Goal: Task Accomplishment & Management: Manage account settings

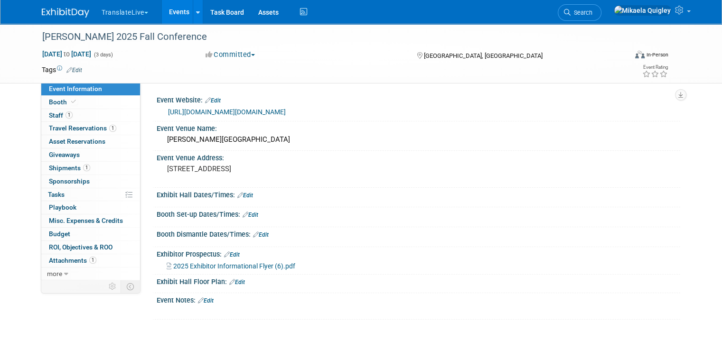
click at [251, 213] on link "Edit" at bounding box center [250, 215] width 16 height 7
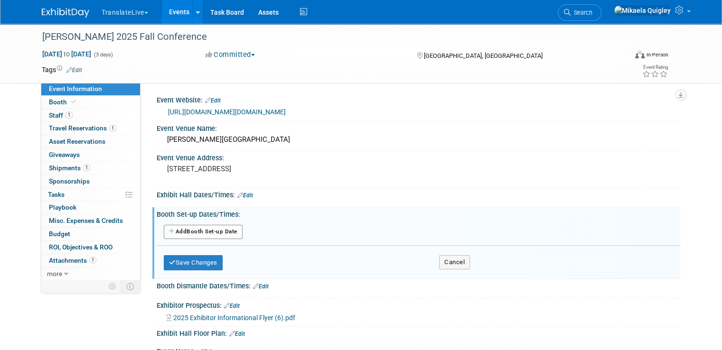
click at [196, 226] on button "Add Another Booth Set-up Date" at bounding box center [203, 232] width 79 height 14
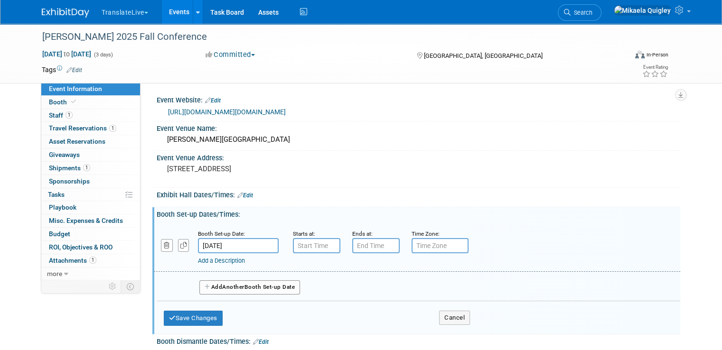
click at [207, 243] on input "Nov 5, 2025" at bounding box center [238, 245] width 81 height 15
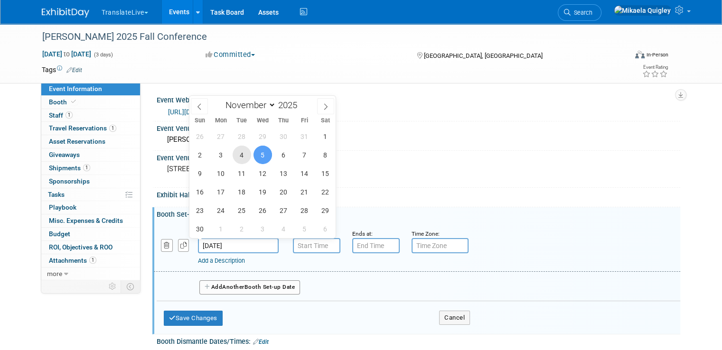
click at [243, 158] on span "4" at bounding box center [242, 155] width 19 height 19
type input "Nov 4, 2025"
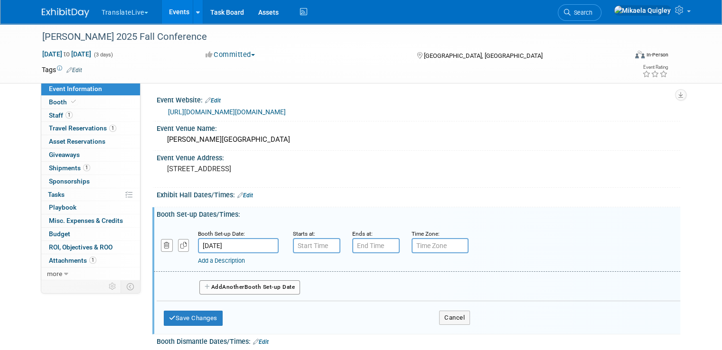
click at [306, 250] on input "text" at bounding box center [316, 245] width 47 height 15
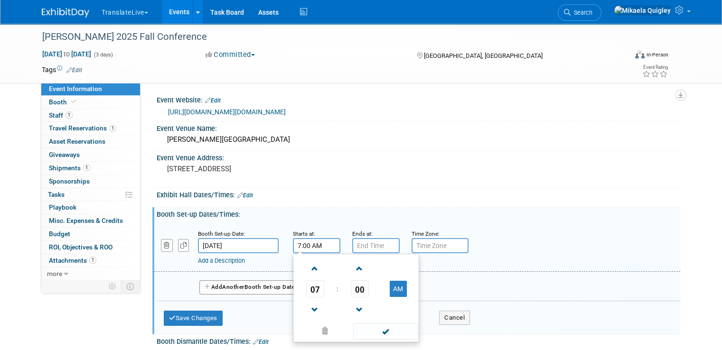
click at [322, 245] on input "7:00 AM" at bounding box center [316, 245] width 47 height 15
type input "7"
click at [391, 289] on button "AM" at bounding box center [398, 289] width 17 height 16
click at [309, 309] on span at bounding box center [315, 310] width 17 height 17
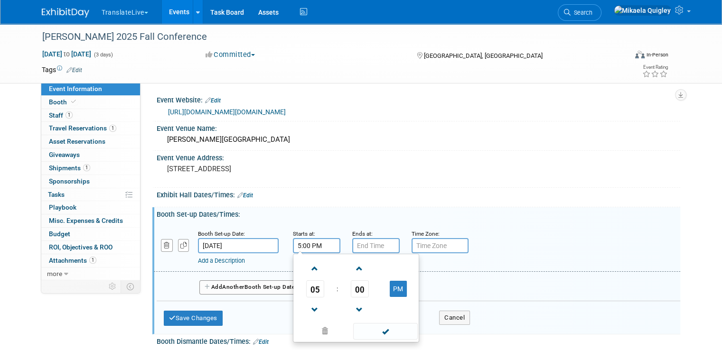
type input "5:00 PM"
click at [495, 242] on div "Add a Description Description:" at bounding box center [417, 247] width 541 height 37
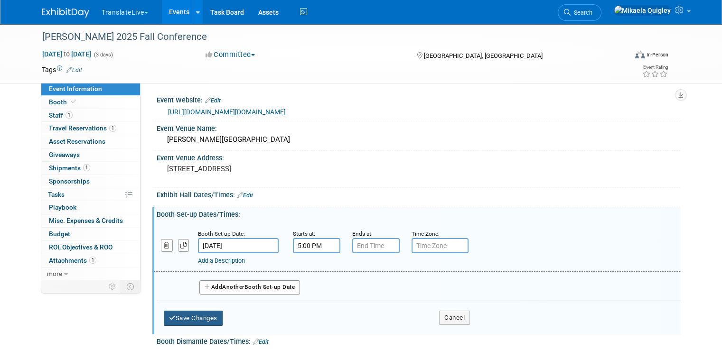
click at [197, 321] on button "Save Changes" at bounding box center [193, 318] width 59 height 15
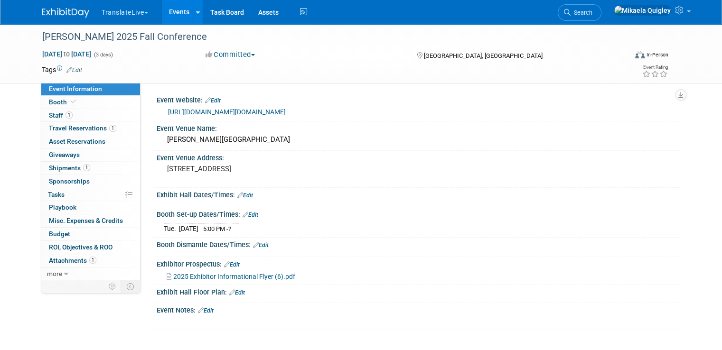
click at [216, 110] on link "https://sites.google.com/carolinatesol.com/home/events/2025-fall-conference" at bounding box center [227, 112] width 118 height 8
click at [95, 257] on link "1 Attachments 1" at bounding box center [90, 260] width 99 height 13
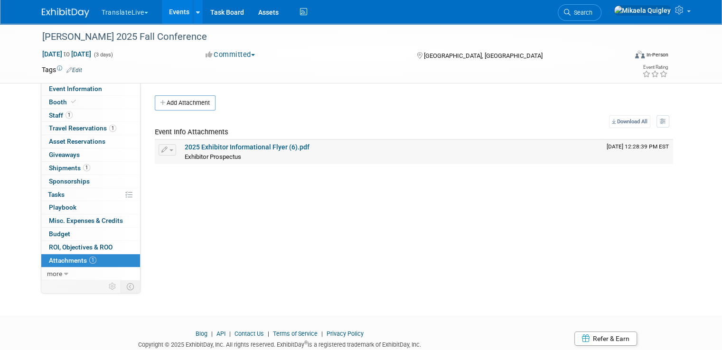
click at [245, 148] on link "2025 Exhibitor Informational Flyer (6).pdf" at bounding box center [247, 147] width 125 height 8
click at [88, 110] on link "1 Staff 1" at bounding box center [90, 115] width 99 height 13
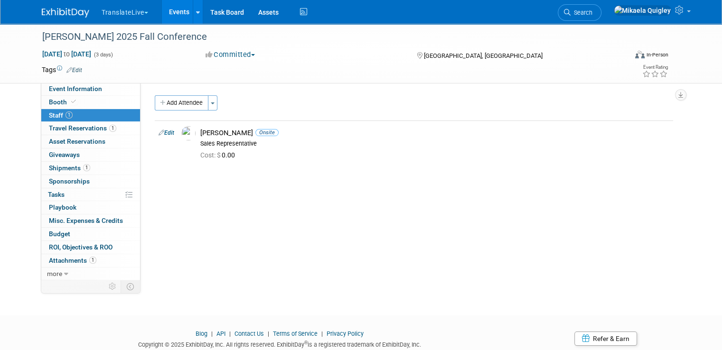
click at [93, 110] on link "1 Staff 1" at bounding box center [90, 115] width 99 height 13
click at [93, 101] on link "Booth" at bounding box center [90, 102] width 99 height 13
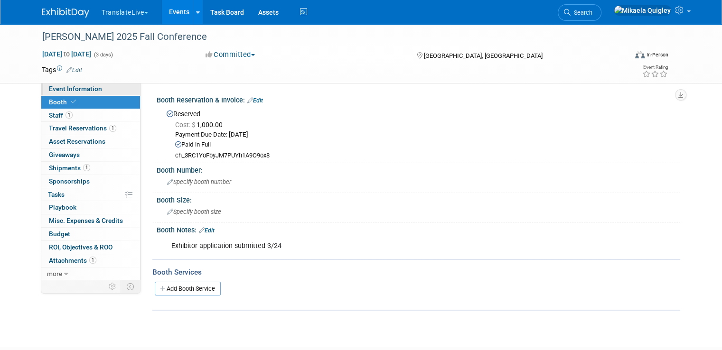
click at [89, 87] on span "Event Information" at bounding box center [75, 89] width 53 height 8
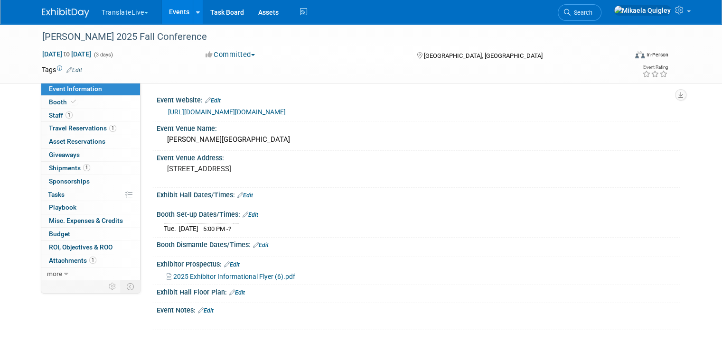
click at [242, 195] on link "Edit" at bounding box center [245, 195] width 16 height 7
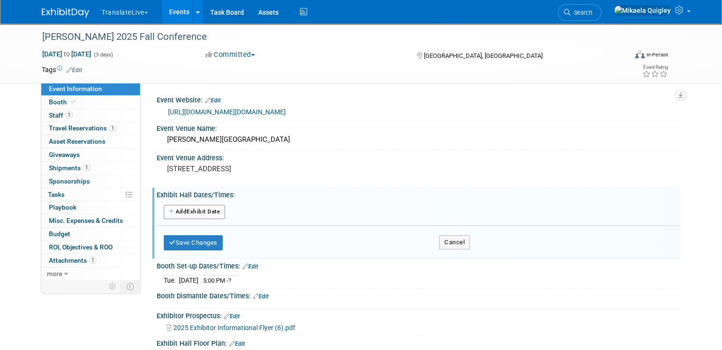
click at [192, 211] on button "Add Another Exhibit Date" at bounding box center [194, 212] width 61 height 14
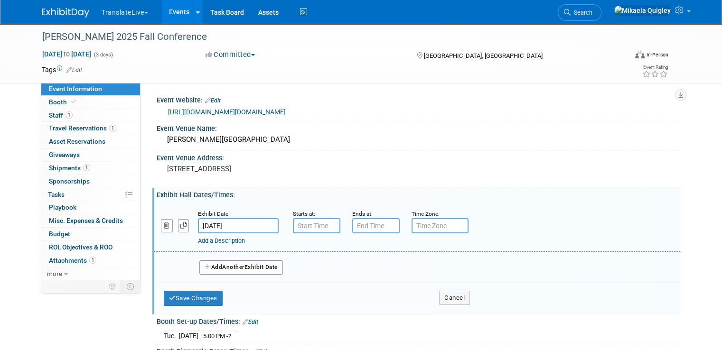
click at [228, 224] on input "[DATE]" at bounding box center [238, 225] width 81 height 15
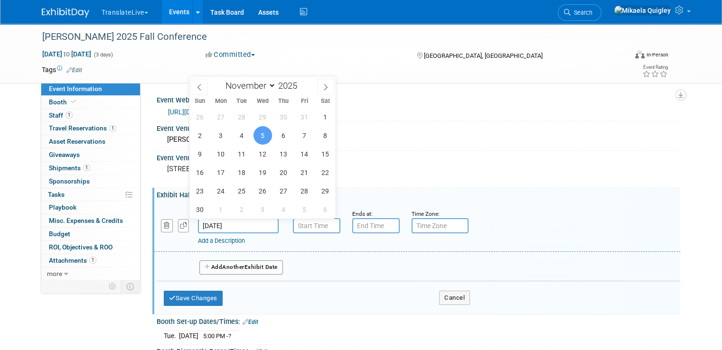
click at [304, 225] on input "text" at bounding box center [316, 225] width 47 height 15
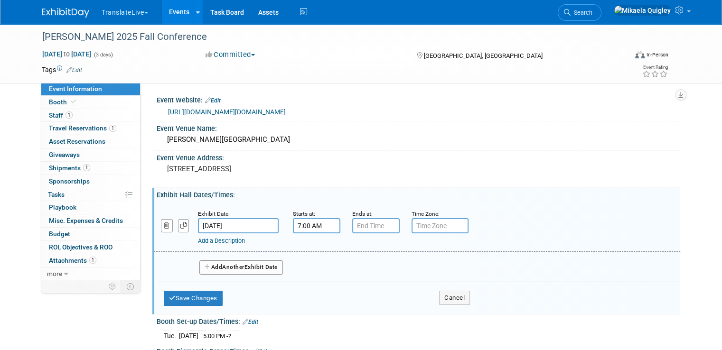
click at [313, 226] on input "7:00 AM" at bounding box center [316, 225] width 47 height 15
drag, startPoint x: 320, startPoint y: 226, endPoint x: 273, endPoint y: 221, distance: 47.3
click at [273, 221] on div "Exhibit Date: Nov 5, 2025 Starts at: 7:00 AM 07 : 00 AM 12 01 02 03 04 05 06 07…" at bounding box center [417, 228] width 526 height 48
type input "]"
click at [222, 266] on span "Another" at bounding box center [233, 267] width 22 height 7
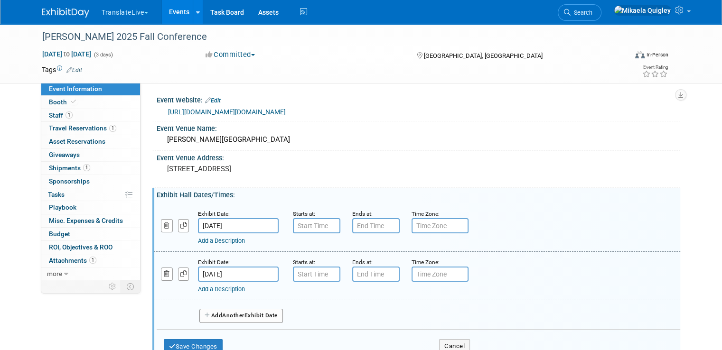
click at [236, 268] on input "Nov 6, 2025" at bounding box center [238, 274] width 81 height 15
click at [330, 297] on div "Exhibit Date: Nov 6, 2025 Starts at: Ends at: Time Zone: Apply to all Add a Des…" at bounding box center [417, 276] width 526 height 48
click at [258, 309] on button "Add Another Exhibit Date" at bounding box center [241, 316] width 84 height 14
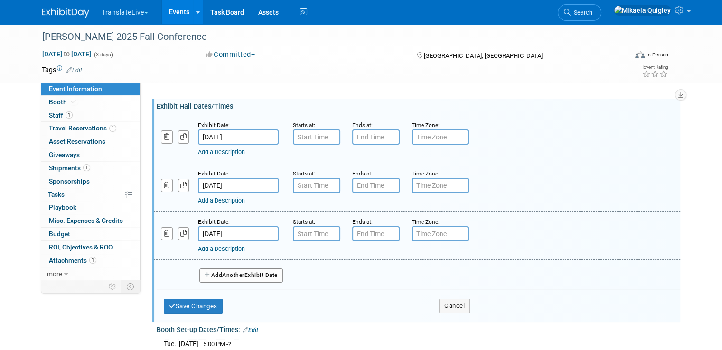
scroll to position [118, 0]
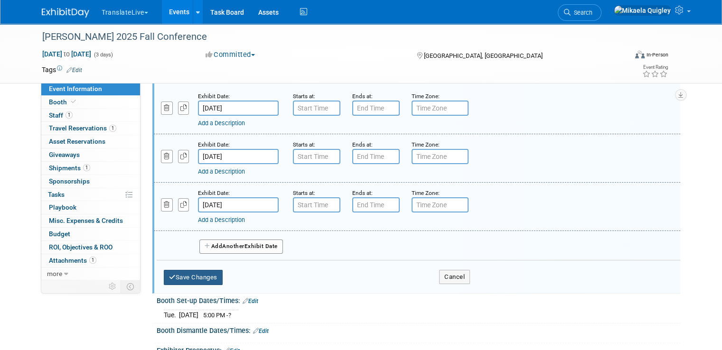
click at [177, 281] on button "Save Changes" at bounding box center [193, 277] width 59 height 15
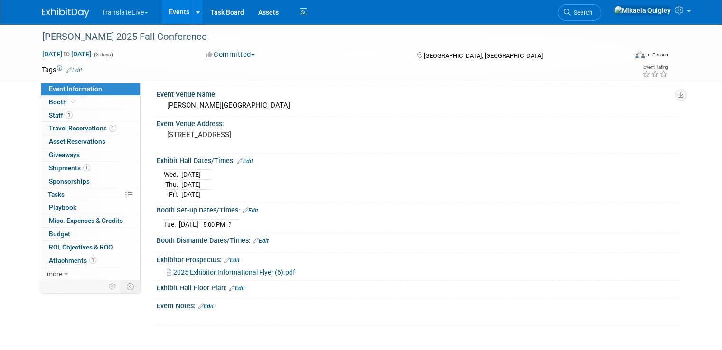
scroll to position [46, 0]
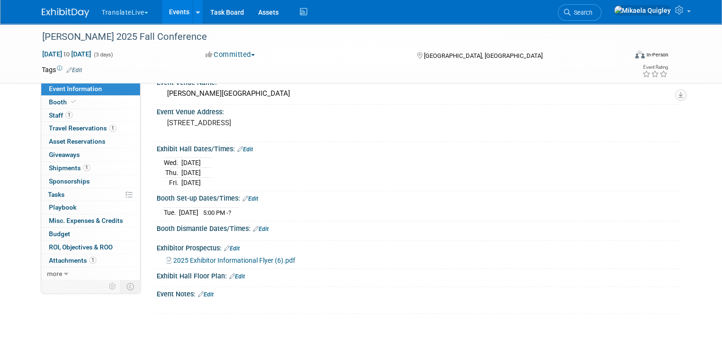
click at [172, 12] on link "Events" at bounding box center [179, 12] width 35 height 24
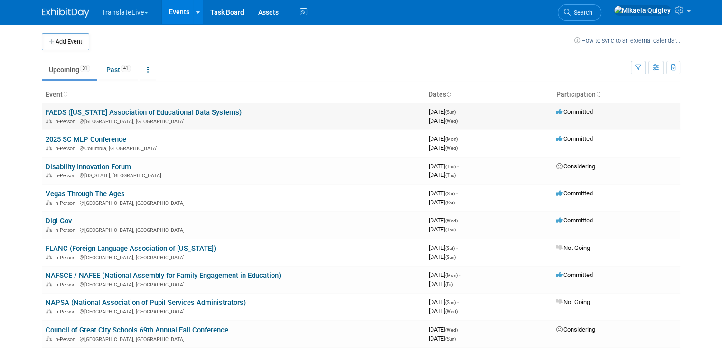
click at [132, 112] on link "FAEDS ([US_STATE] Association of Educational Data Systems)" at bounding box center [144, 112] width 196 height 9
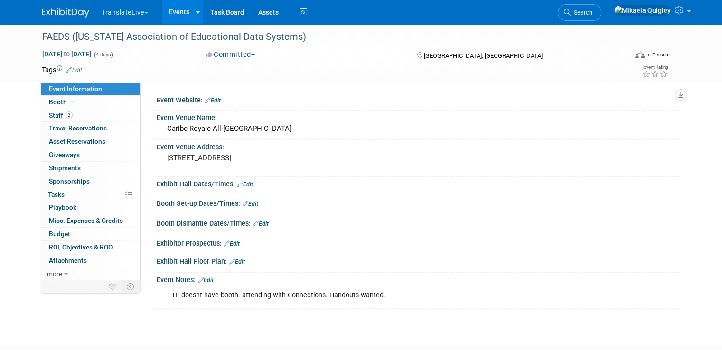
click at [177, 10] on link "Events" at bounding box center [179, 12] width 35 height 24
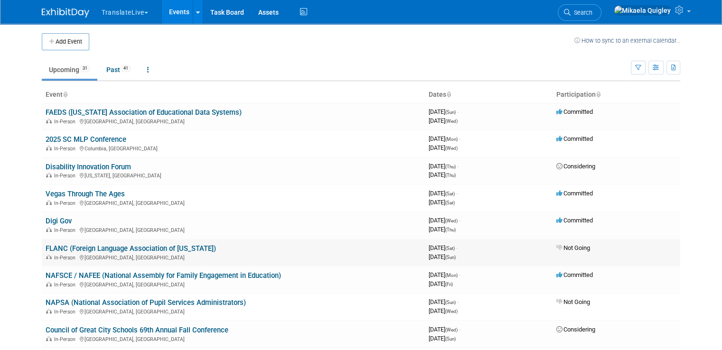
click at [145, 253] on div "In-Person Winston-Salem, NC" at bounding box center [233, 257] width 375 height 8
click at [140, 246] on link "FLANC (Foreign Language Association of North Carolina)" at bounding box center [131, 248] width 170 height 9
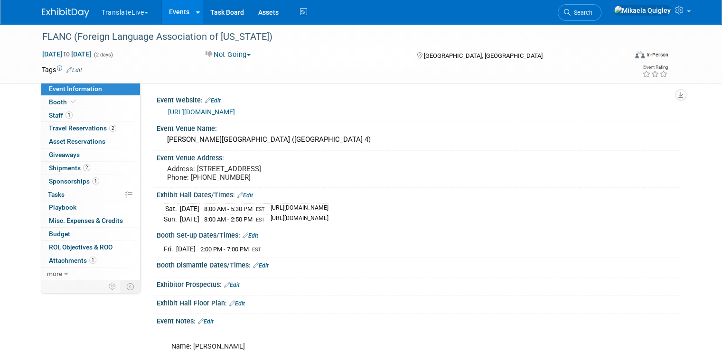
click at [172, 14] on link "Events" at bounding box center [179, 12] width 35 height 24
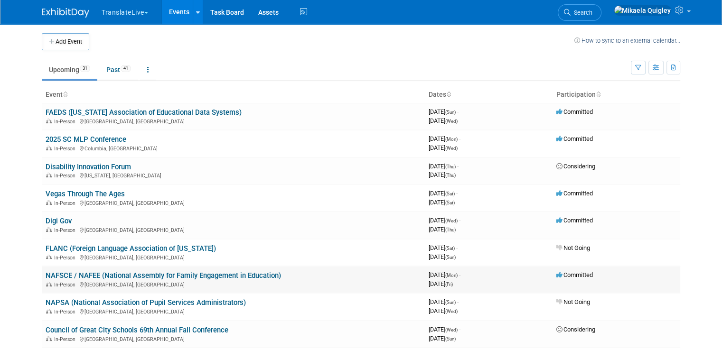
click at [231, 273] on link "NAFSCE / NAFEE (National Assembly for Family Engagement in Education)" at bounding box center [163, 275] width 235 height 9
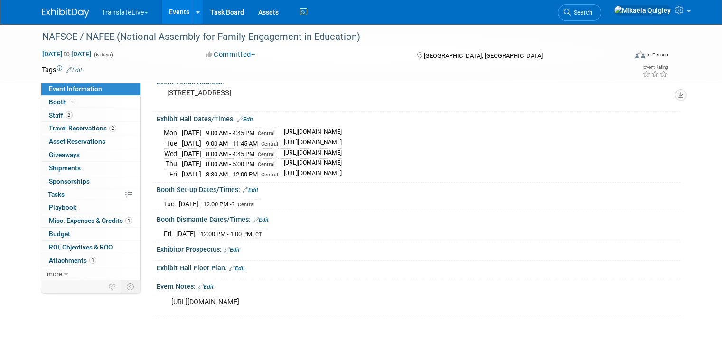
scroll to position [93, 0]
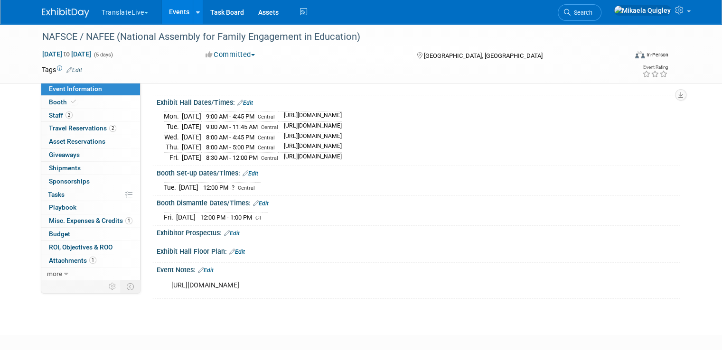
click at [168, 4] on link "Events" at bounding box center [179, 12] width 35 height 24
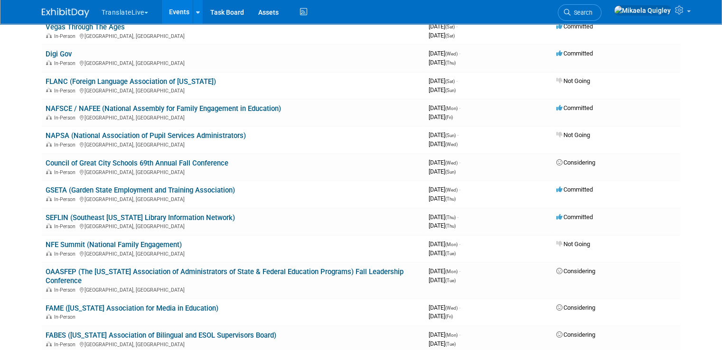
scroll to position [171, 0]
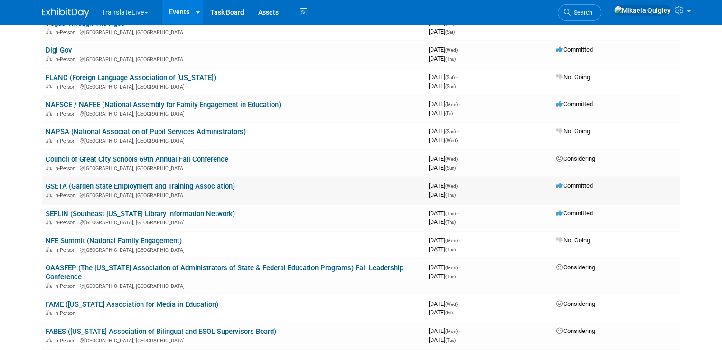
click at [173, 185] on link "GSETA (Garden State Employment and Training Association)" at bounding box center [140, 186] width 189 height 9
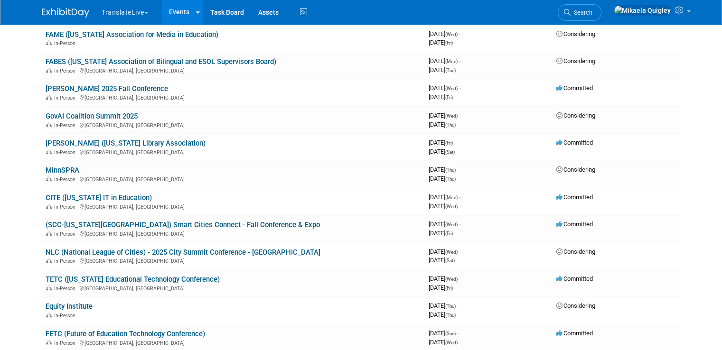
scroll to position [456, 0]
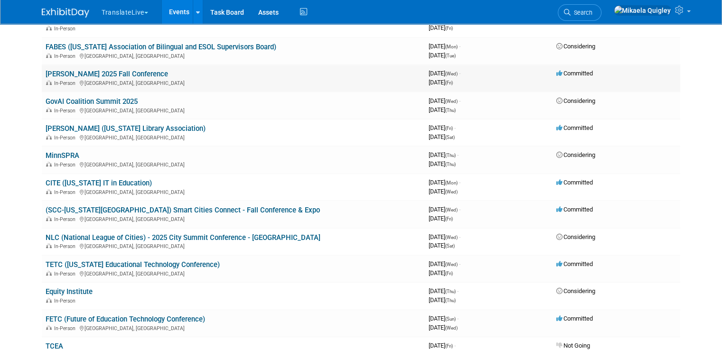
click at [98, 70] on link "[PERSON_NAME] 2025 Fall Conference" at bounding box center [107, 74] width 122 height 9
click at [155, 206] on link "(SCC-[US_STATE][GEOGRAPHIC_DATA]) Smart Cities Connect - Fall Conference & Expo" at bounding box center [183, 210] width 274 height 9
click at [162, 233] on link "NLC (National League of Cities) - 2025 City Summit Conference - [GEOGRAPHIC_DAT…" at bounding box center [183, 237] width 275 height 9
click at [105, 261] on link "TETC ([US_STATE] Educational Technology Conference)" at bounding box center [133, 265] width 174 height 9
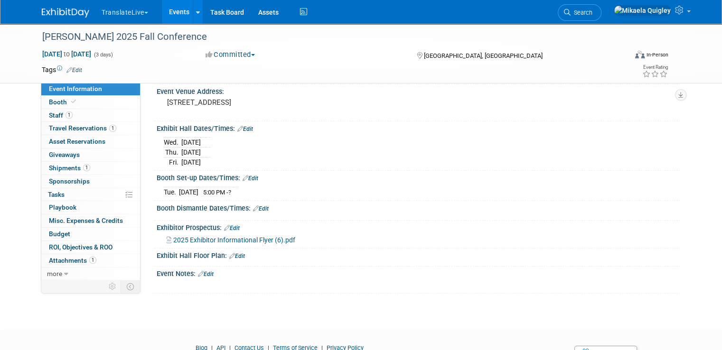
scroll to position [71, 0]
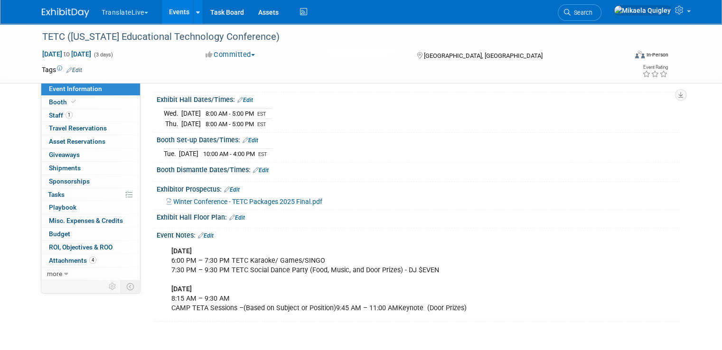
scroll to position [120, 0]
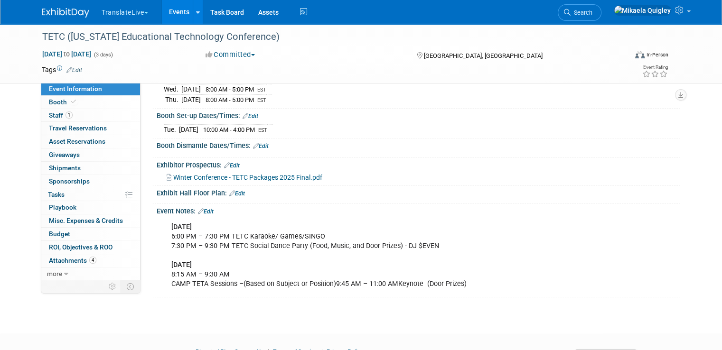
click at [170, 16] on link "Events" at bounding box center [179, 12] width 35 height 24
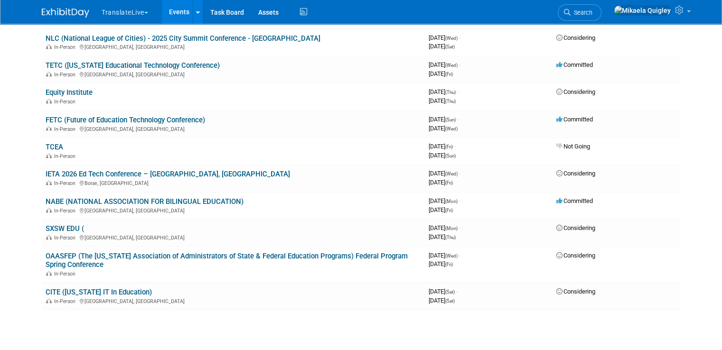
scroll to position [659, 0]
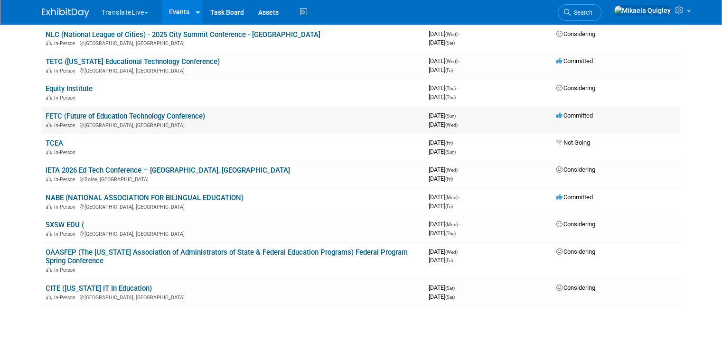
click at [150, 112] on link "FETC (Future of Education Technology Conference)" at bounding box center [125, 116] width 159 height 9
click at [84, 194] on link "NABE (NATIONAL ASSOCIATION FOR BILINGUAL EDUCATION)" at bounding box center [145, 198] width 198 height 9
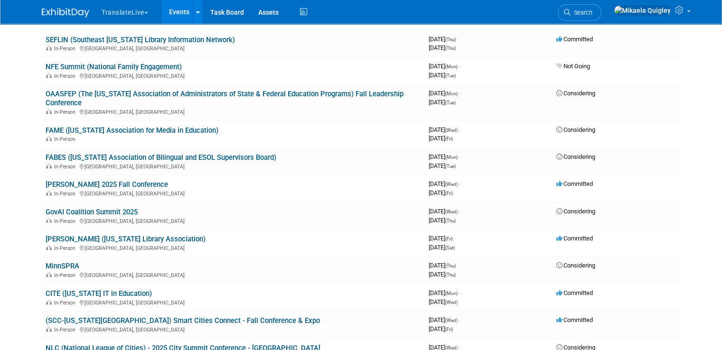
scroll to position [344, 0]
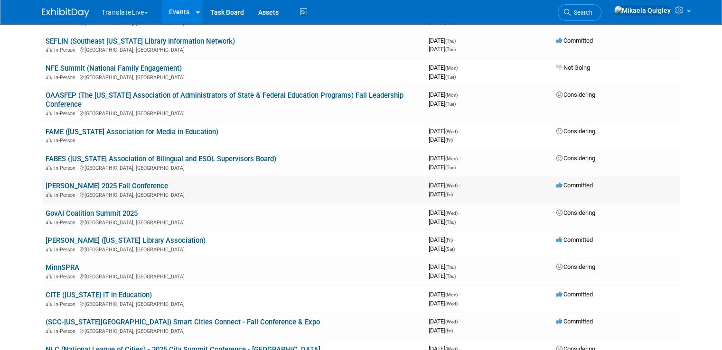
click at [113, 182] on link "[PERSON_NAME] 2025 Fall Conference" at bounding box center [107, 186] width 122 height 9
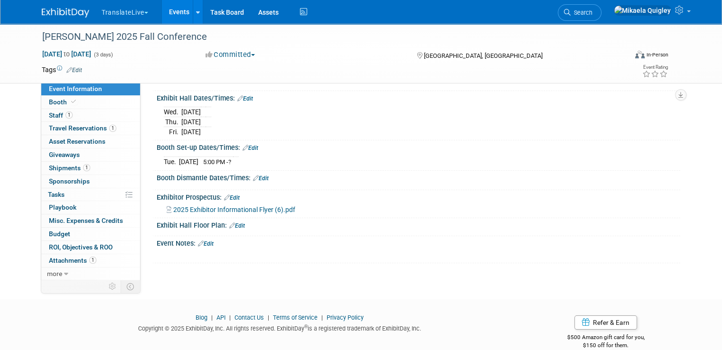
scroll to position [110, 0]
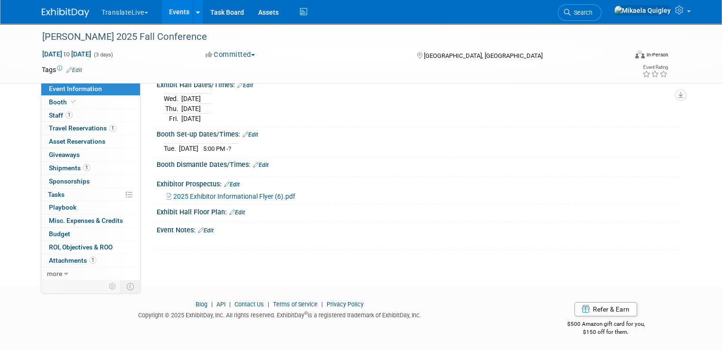
click at [199, 227] on link "Edit" at bounding box center [206, 230] width 16 height 7
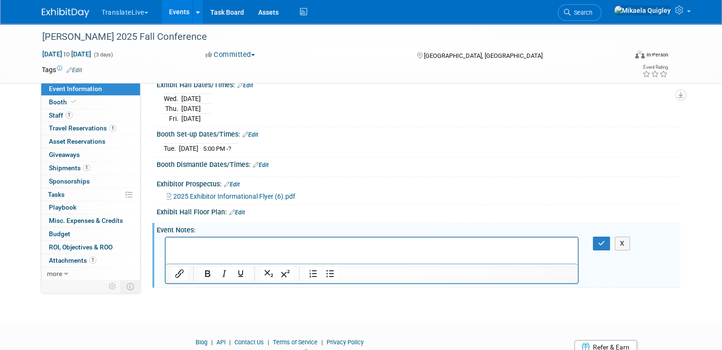
scroll to position [0, 0]
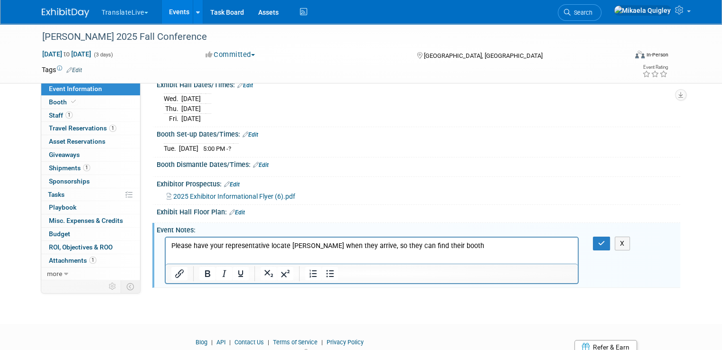
click at [480, 244] on p "Please have your representative locate John Spigner when they arrive, so they c…" at bounding box center [371, 245] width 401 height 9
click at [172, 246] on p "Please have your representative locate John Spigner when they arrive, so they c…" at bounding box center [371, 245] width 401 height 9
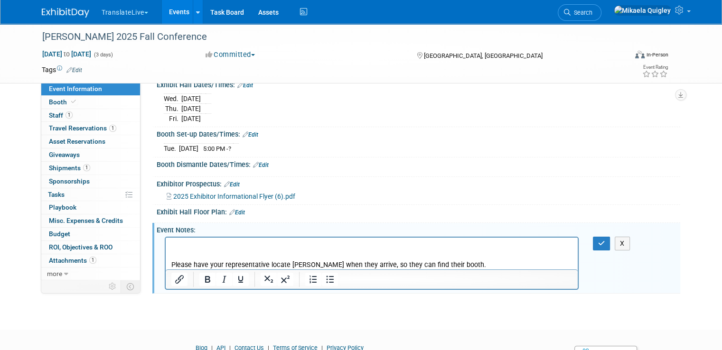
click at [183, 243] on p "Rich Text Area. Press ALT-0 for help." at bounding box center [371, 245] width 401 height 9
click at [243, 243] on p "Education Sell Sheets" at bounding box center [371, 245] width 401 height 9
click at [605, 244] on icon "button" at bounding box center [601, 243] width 7 height 7
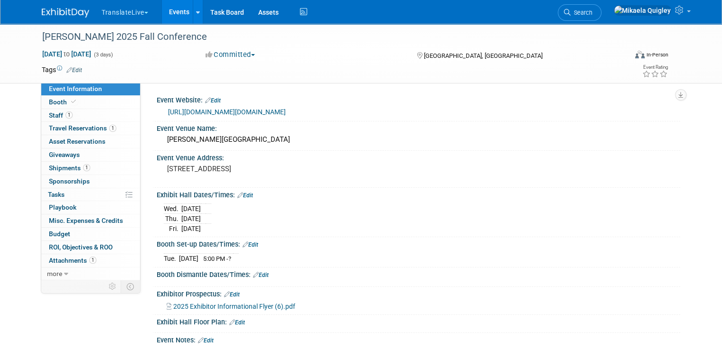
click at [175, 13] on link "Events" at bounding box center [179, 12] width 35 height 24
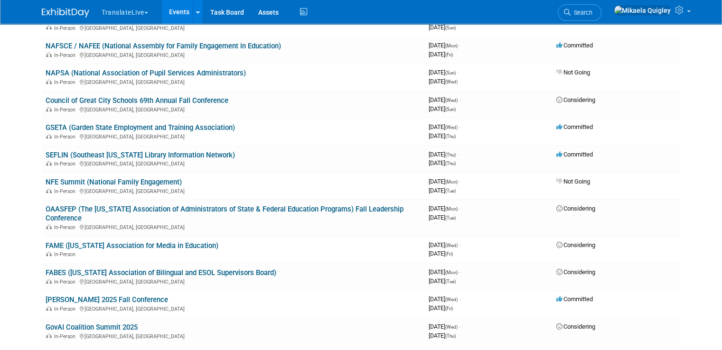
scroll to position [236, 0]
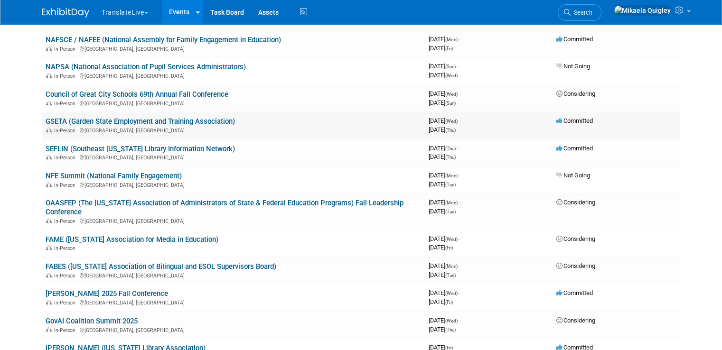
click at [54, 120] on link "GSETA (Garden State Employment and Training Association)" at bounding box center [140, 121] width 189 height 9
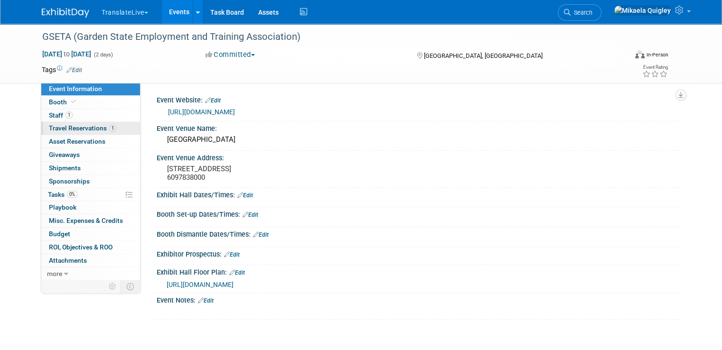
click at [72, 126] on span "Travel Reservations 1" at bounding box center [82, 128] width 67 height 8
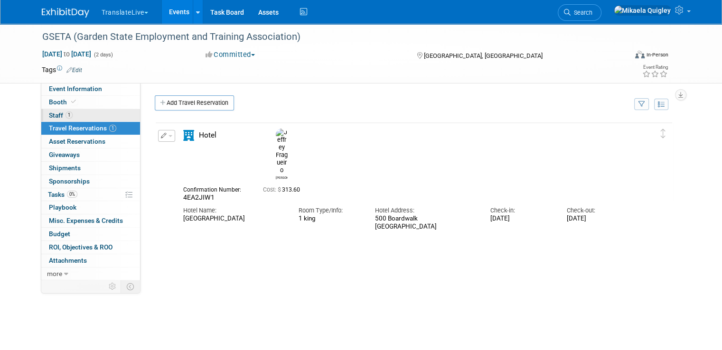
click at [92, 115] on link "1 Staff 1" at bounding box center [90, 115] width 99 height 13
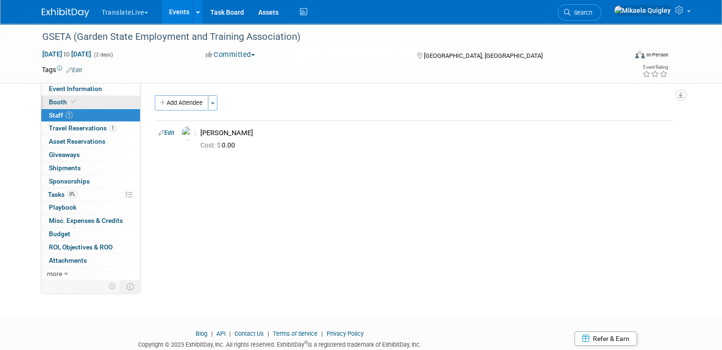
click at [93, 104] on link "Booth" at bounding box center [90, 102] width 99 height 13
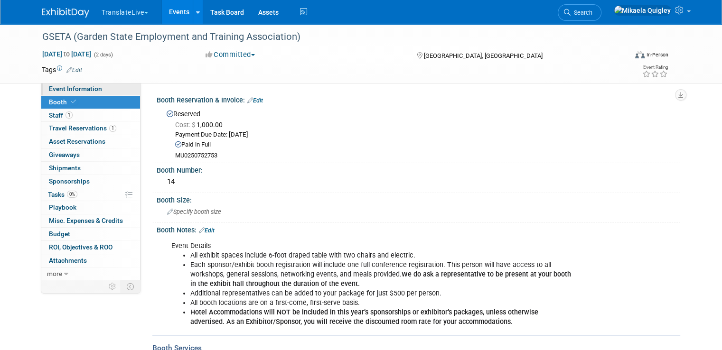
click at [107, 88] on link "Event Information" at bounding box center [90, 89] width 99 height 13
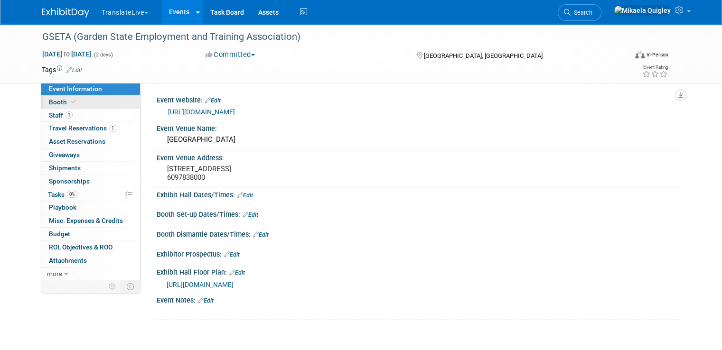
click at [99, 101] on link "Booth" at bounding box center [90, 102] width 99 height 13
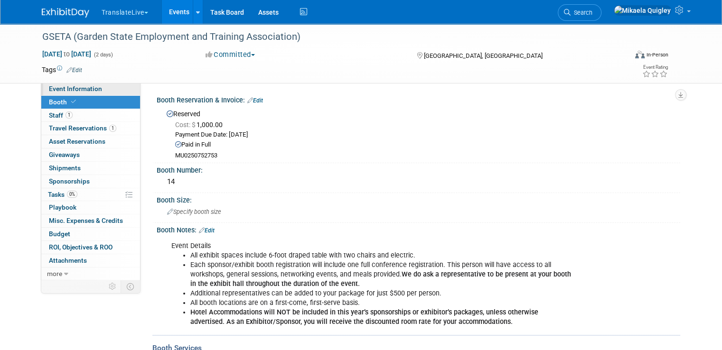
click at [106, 91] on link "Event Information" at bounding box center [90, 89] width 99 height 13
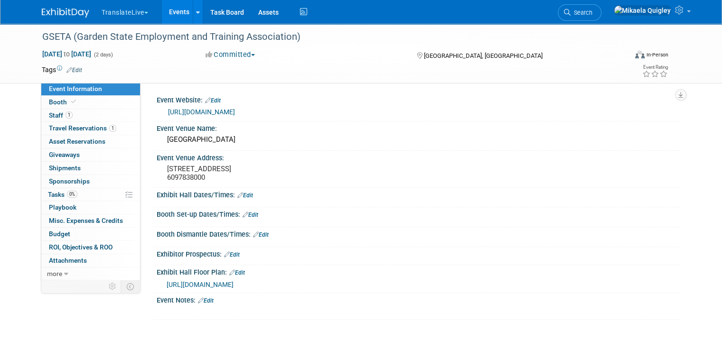
click at [247, 214] on link "Edit" at bounding box center [250, 215] width 16 height 7
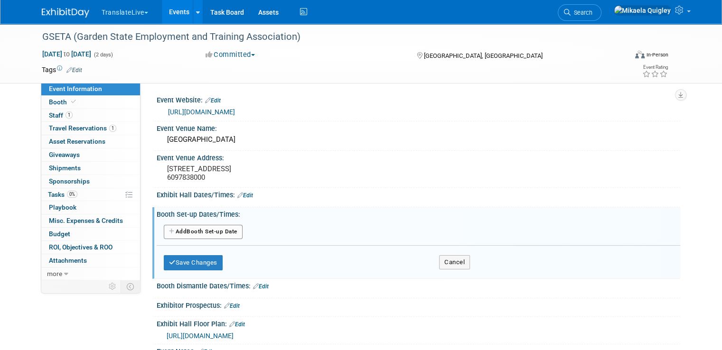
click at [202, 233] on button "Add Another Booth Set-up Date" at bounding box center [203, 232] width 79 height 14
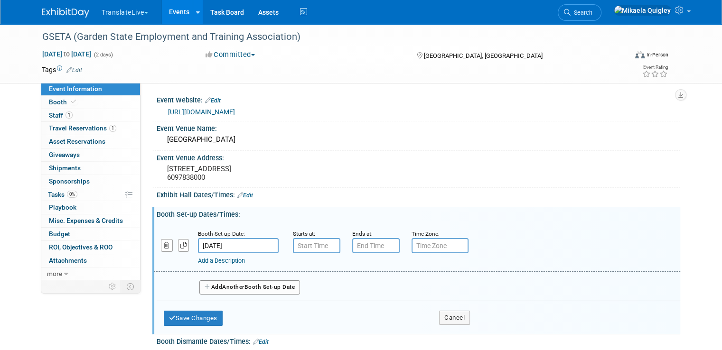
click at [214, 246] on input "[DATE]" at bounding box center [238, 245] width 81 height 15
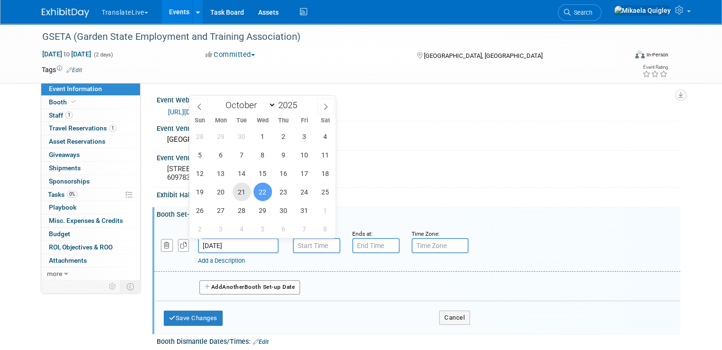
click at [245, 189] on span "21" at bounding box center [242, 192] width 19 height 19
type input "[DATE]"
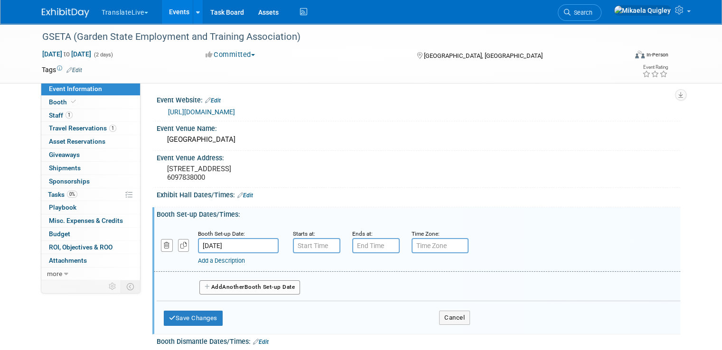
click at [305, 253] on div "Add a Description Description:" at bounding box center [394, 259] width 392 height 12
click at [305, 240] on input "text" at bounding box center [316, 245] width 47 height 15
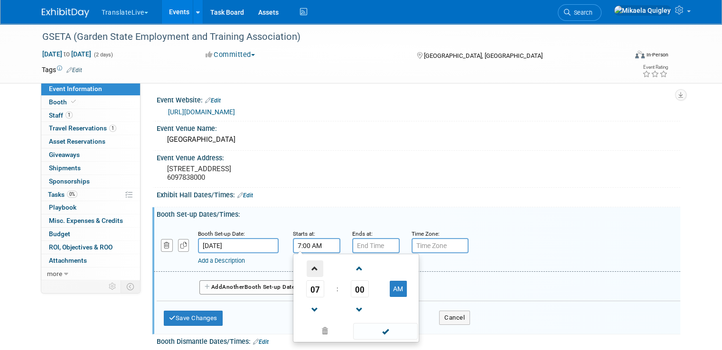
click at [309, 268] on span at bounding box center [315, 269] width 17 height 17
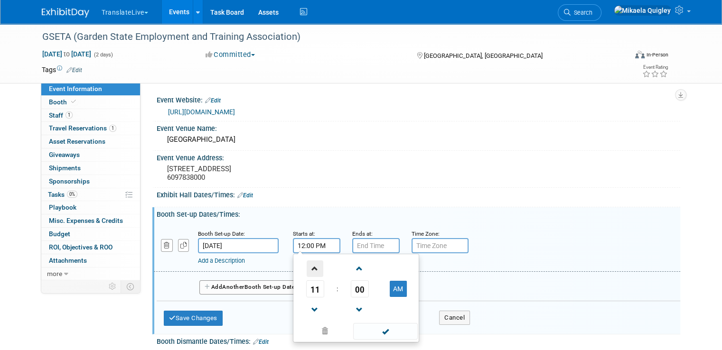
click at [309, 268] on span at bounding box center [315, 269] width 17 height 17
type input "2:00 PM"
click at [369, 245] on input "text" at bounding box center [375, 245] width 47 height 15
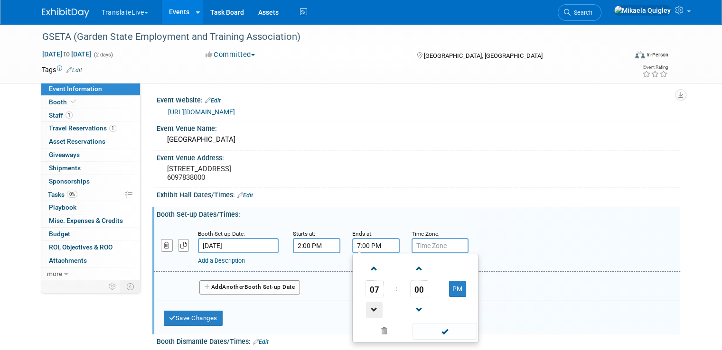
click at [366, 304] on span at bounding box center [374, 310] width 17 height 17
type input "4:00 PM"
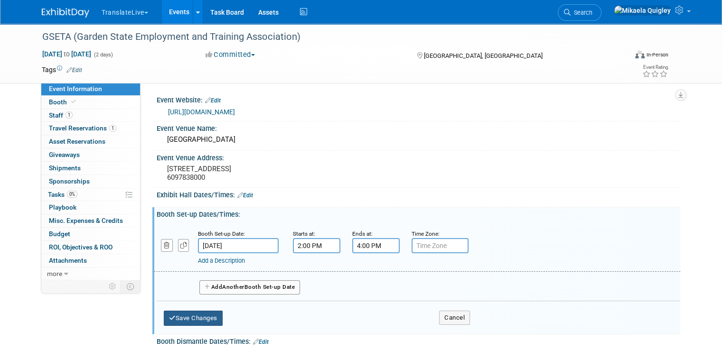
click at [197, 319] on button "Save Changes" at bounding box center [193, 318] width 59 height 15
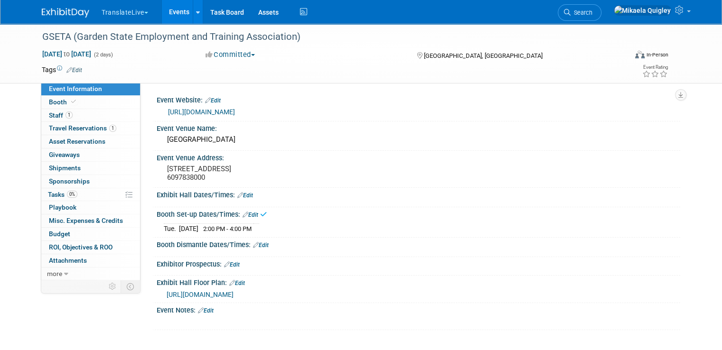
click at [241, 196] on link "Edit" at bounding box center [245, 195] width 16 height 7
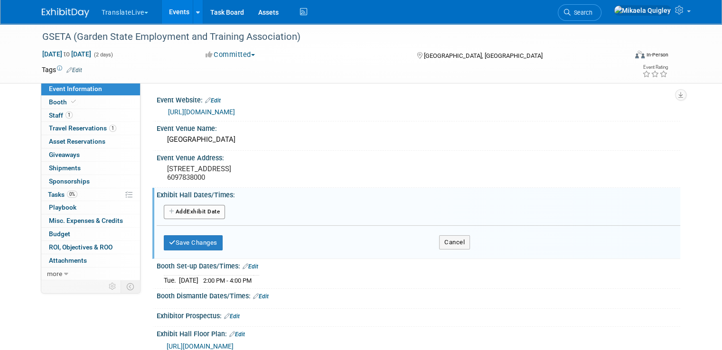
click at [207, 212] on button "Add Another Exhibit Date" at bounding box center [194, 212] width 61 height 14
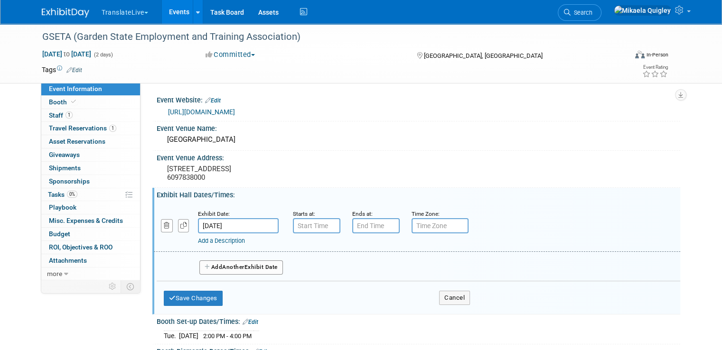
click at [306, 227] on input "text" at bounding box center [316, 225] width 47 height 15
click at [318, 224] on input "7:00 AM" at bounding box center [316, 225] width 47 height 15
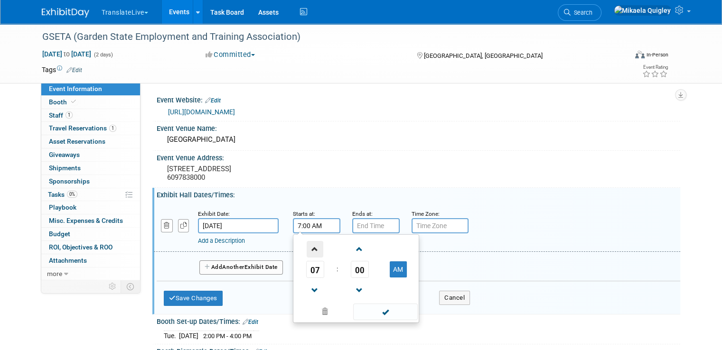
click at [307, 252] on span at bounding box center [315, 249] width 17 height 17
type input "8:00 AM"
type input "7:00 PM"
click at [367, 223] on input "7:00 PM" at bounding box center [375, 225] width 47 height 15
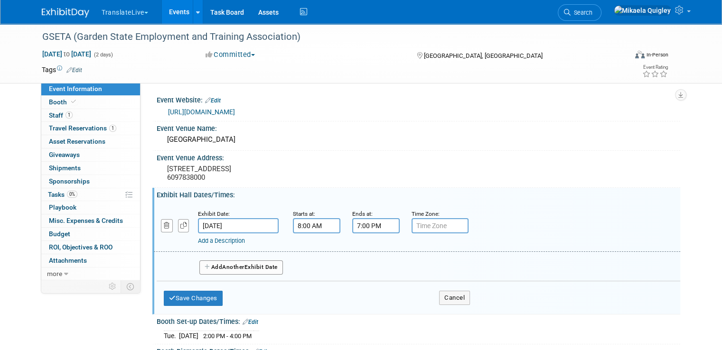
click at [230, 266] on span "Another" at bounding box center [233, 267] width 22 height 7
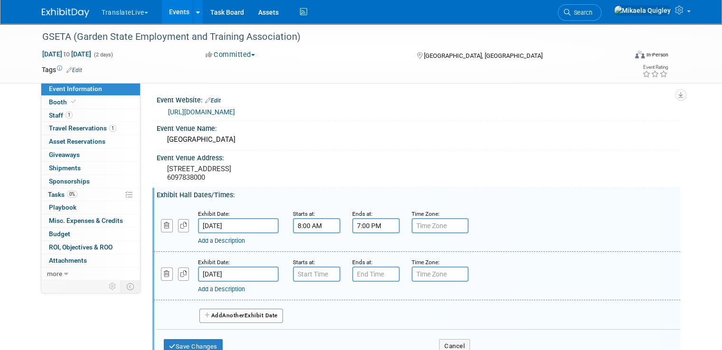
click at [313, 265] on div "Starts at:" at bounding box center [315, 261] width 45 height 9
type input "7:00 AM"
click at [313, 270] on input "7:00 AM" at bounding box center [316, 274] width 47 height 15
click at [364, 274] on input "7:00 PM" at bounding box center [375, 274] width 47 height 15
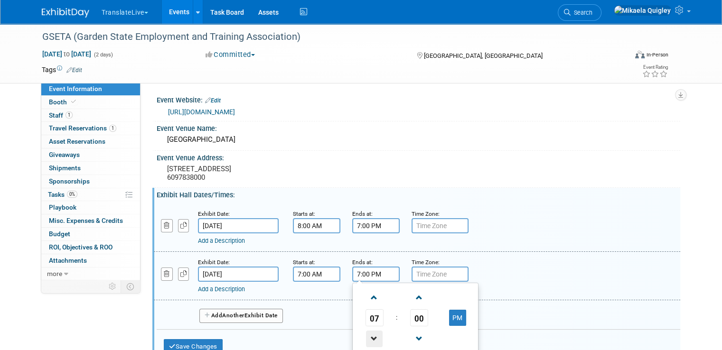
click at [368, 338] on span at bounding box center [374, 339] width 17 height 17
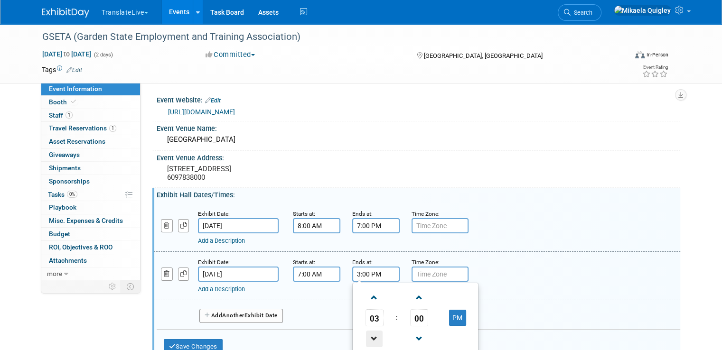
type input "2:00 PM"
click at [505, 217] on div "Add a Description Description:" at bounding box center [417, 227] width 541 height 37
click at [429, 228] on input "text" at bounding box center [439, 225] width 57 height 15
type input "EST"
click at [427, 271] on input "text" at bounding box center [439, 274] width 57 height 15
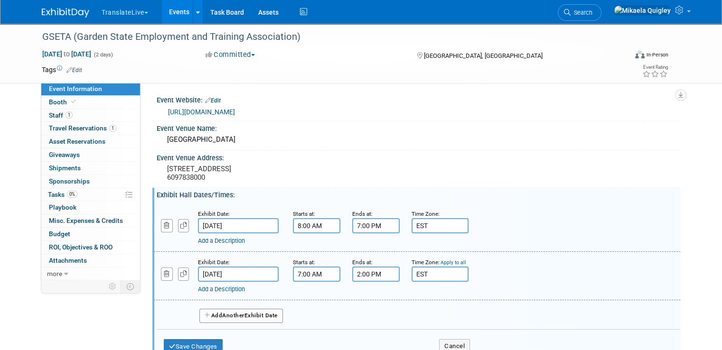
type input "EST"
click at [202, 342] on button "Save Changes" at bounding box center [193, 346] width 59 height 15
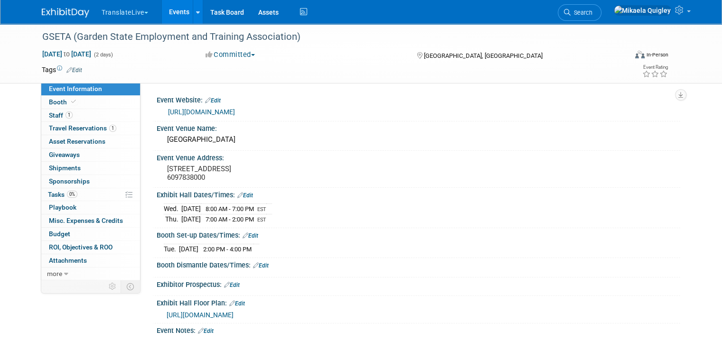
click at [257, 262] on link "Edit" at bounding box center [261, 265] width 16 height 7
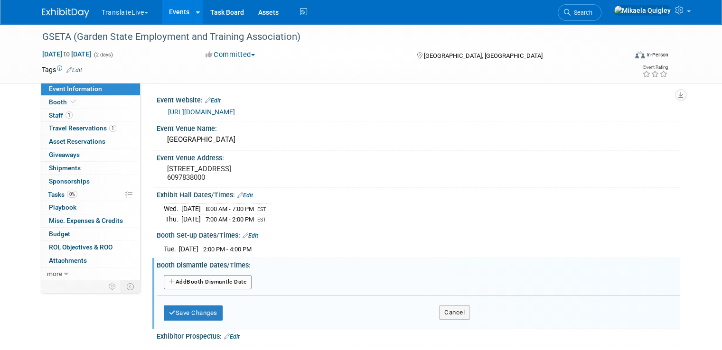
click at [217, 278] on button "Add Another Booth Dismantle Date" at bounding box center [208, 282] width 88 height 14
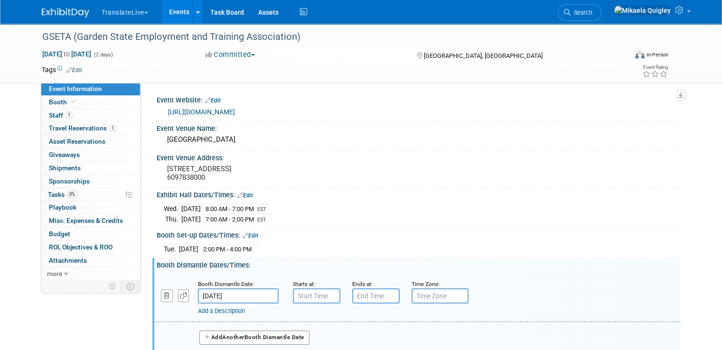
click at [306, 304] on div "Add a Description Description:" at bounding box center [394, 310] width 392 height 12
click at [311, 296] on input "text" at bounding box center [316, 296] width 47 height 15
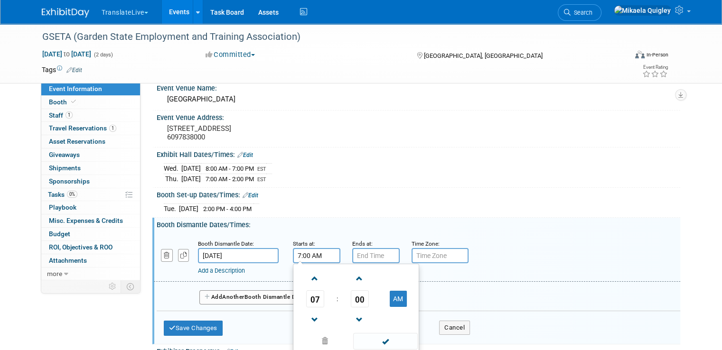
scroll to position [44, 0]
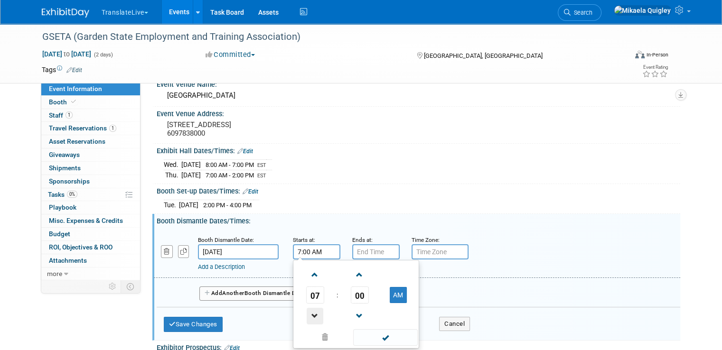
click at [311, 312] on span at bounding box center [315, 316] width 17 height 17
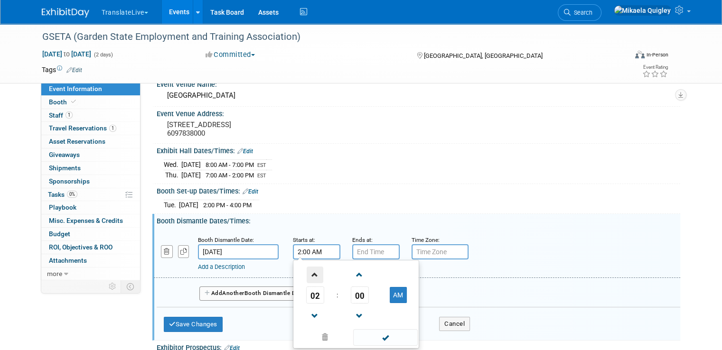
click at [307, 272] on span at bounding box center [315, 275] width 17 height 17
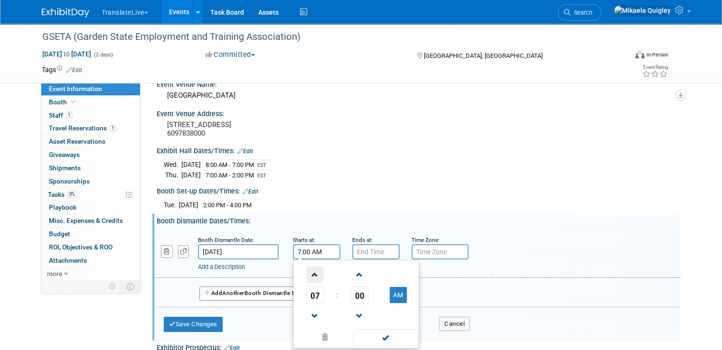
click at [307, 272] on span at bounding box center [315, 275] width 17 height 17
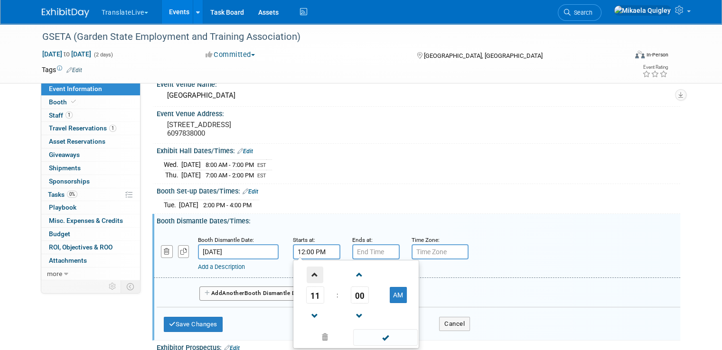
click at [307, 272] on span at bounding box center [315, 275] width 17 height 17
click at [309, 319] on span at bounding box center [315, 316] width 17 height 17
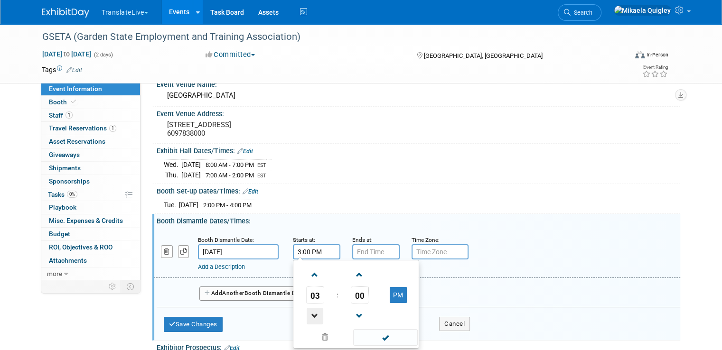
click at [309, 319] on span at bounding box center [315, 316] width 17 height 17
type input "2:00 PM"
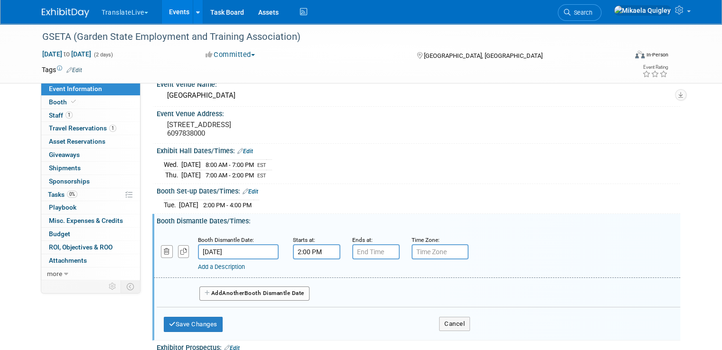
click at [364, 247] on input "text" at bounding box center [375, 251] width 47 height 15
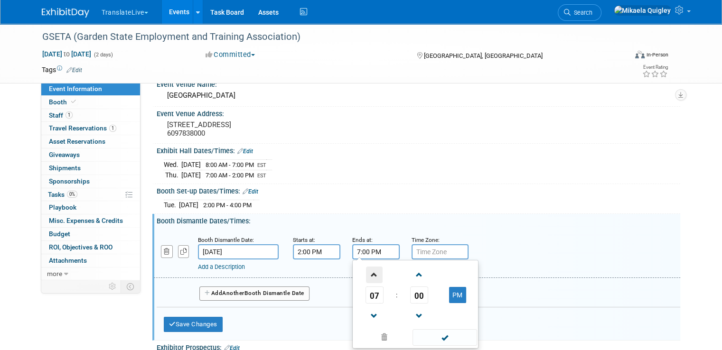
click at [366, 273] on span at bounding box center [374, 275] width 17 height 17
click at [366, 319] on span at bounding box center [374, 316] width 17 height 17
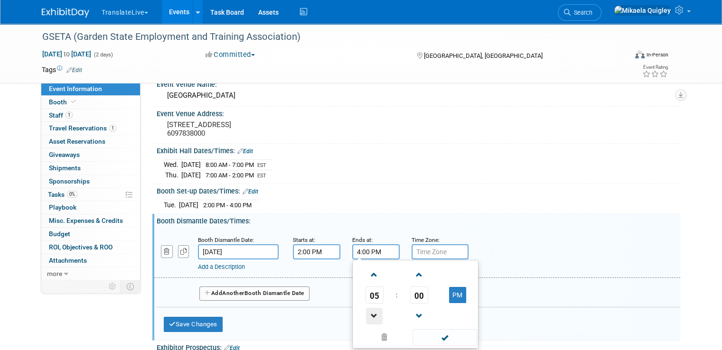
click at [366, 319] on span at bounding box center [374, 316] width 17 height 17
click at [366, 273] on span at bounding box center [374, 275] width 17 height 17
type input "3:00 PM"
click at [407, 197] on div "[DATE] 2:00 PM - 4:00 PM" at bounding box center [418, 203] width 509 height 13
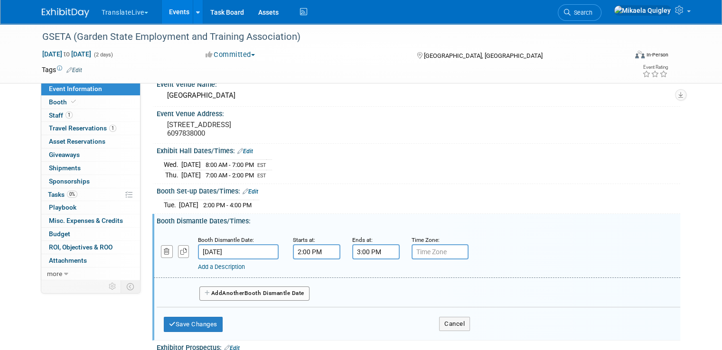
click at [444, 244] on input "text" at bounding box center [439, 251] width 57 height 15
type input "EST"
click at [192, 324] on button "Save Changes" at bounding box center [193, 324] width 59 height 15
